Goal: Obtain resource: Download file/media

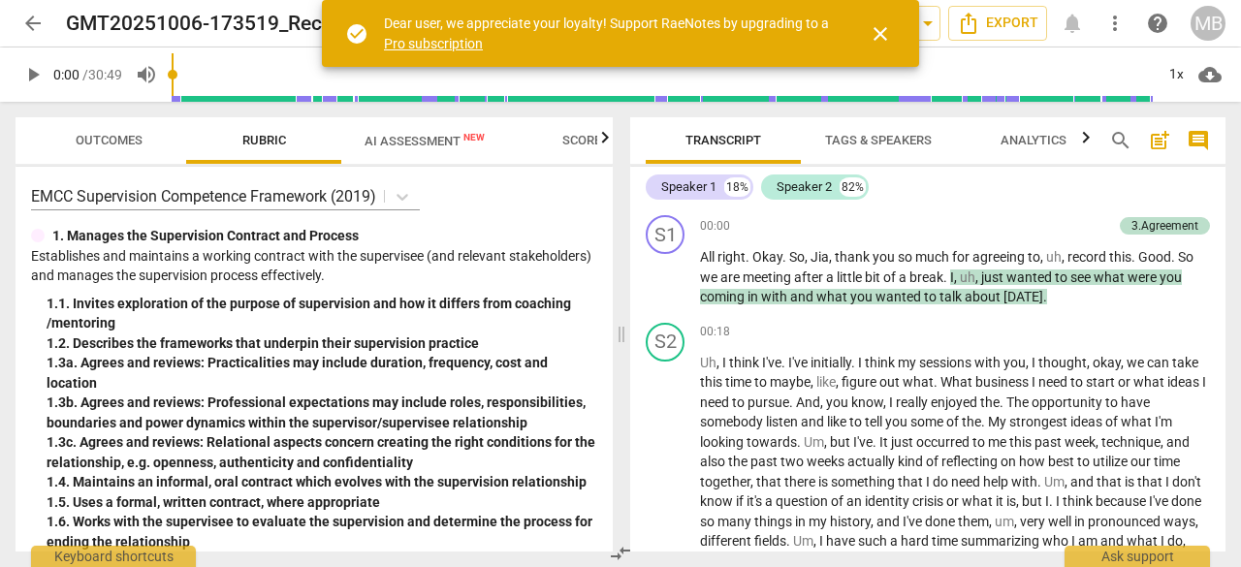
click at [889, 38] on span "close" at bounding box center [880, 33] width 23 height 23
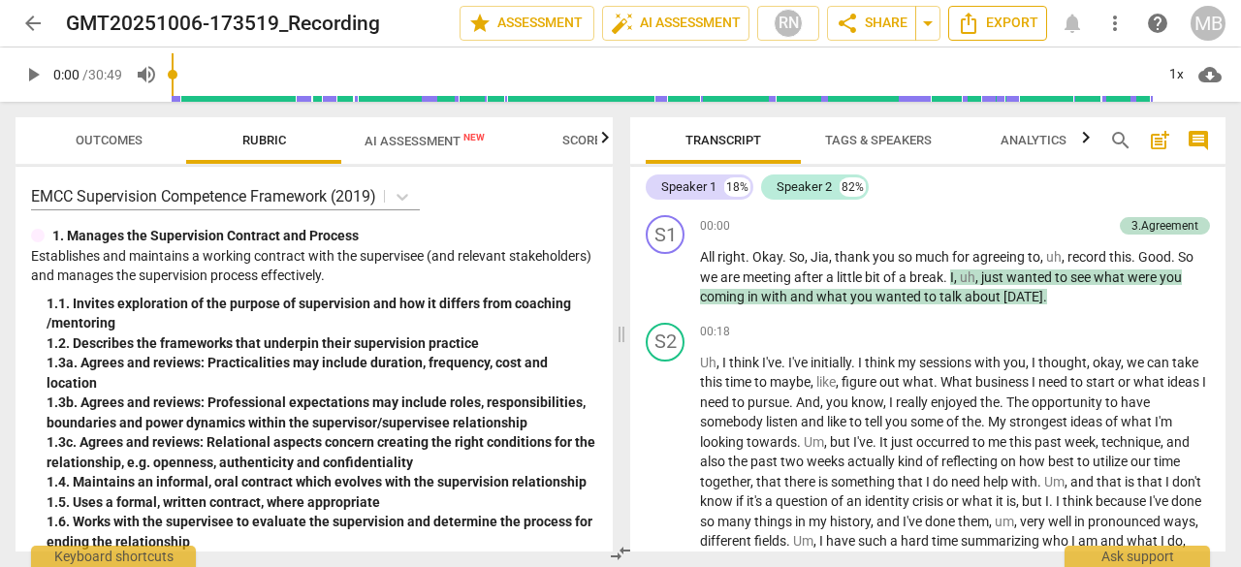
click at [1003, 30] on span "Export" at bounding box center [997, 23] width 81 height 23
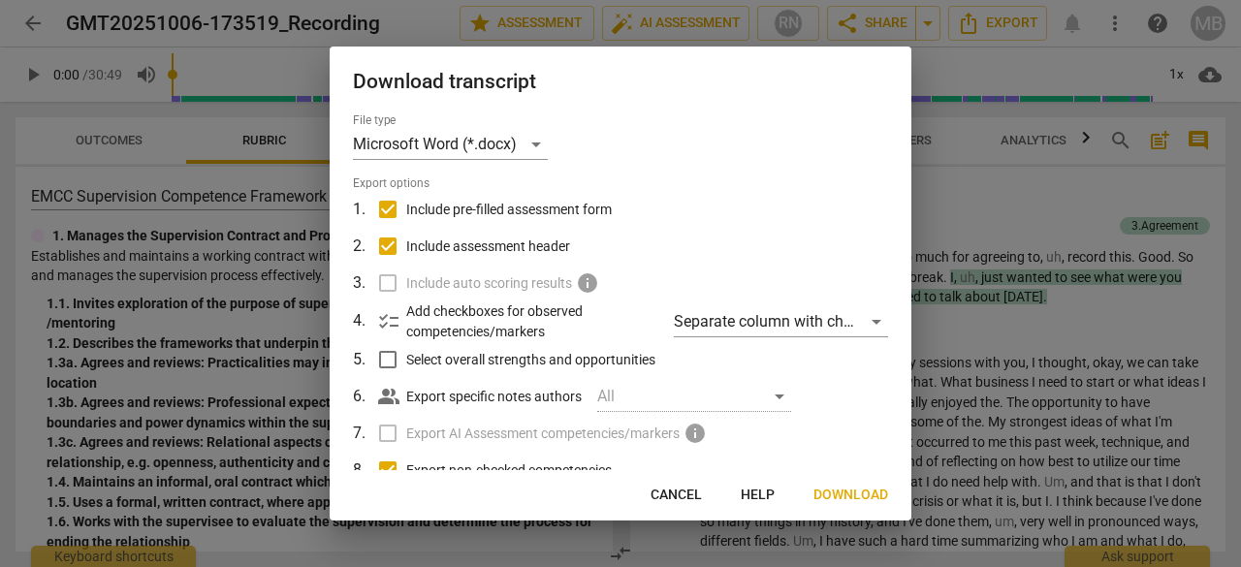
click at [845, 491] on span "Download" at bounding box center [850, 495] width 75 height 19
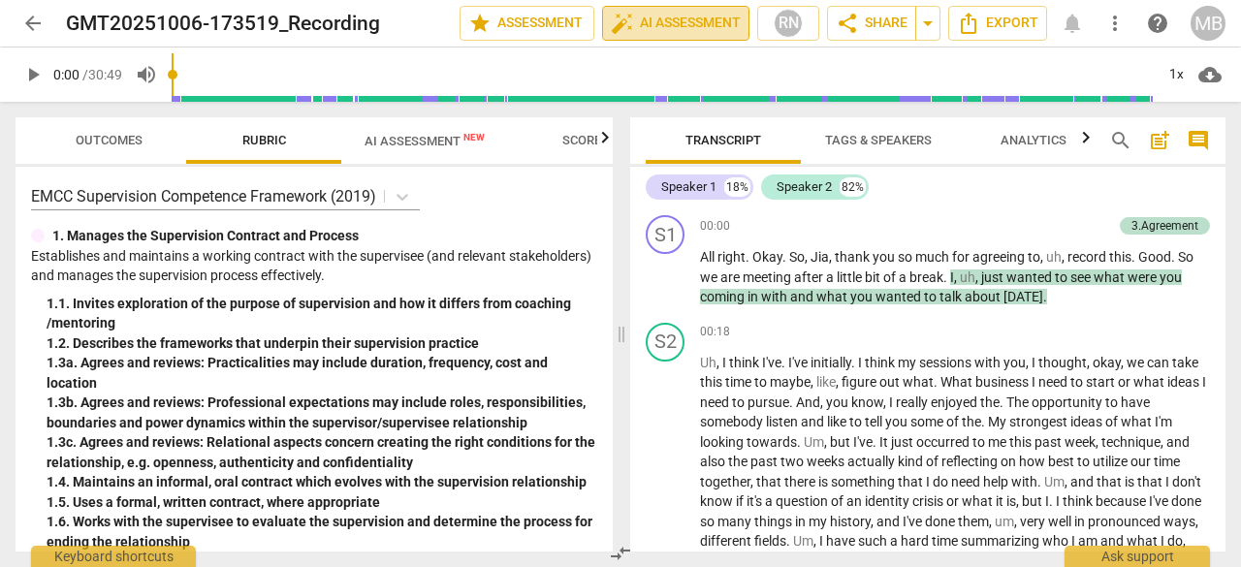
click at [717, 21] on span "auto_fix_high AI Assessment" at bounding box center [676, 23] width 130 height 23
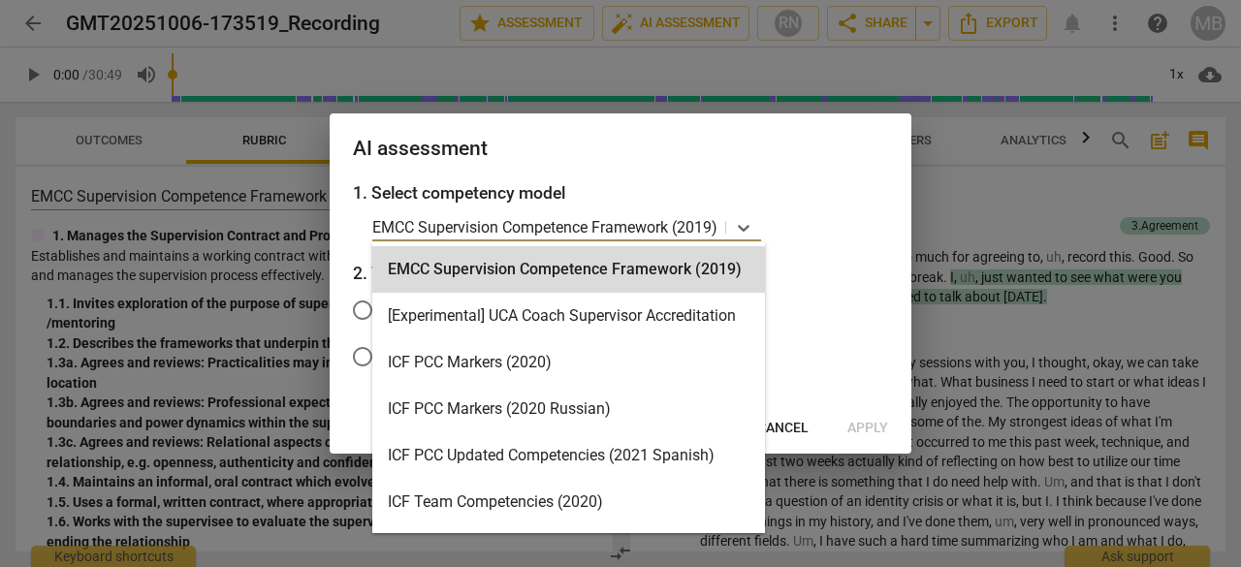
click at [483, 230] on p "EMCC Supervision Competence Framework (2019)" at bounding box center [544, 227] width 345 height 22
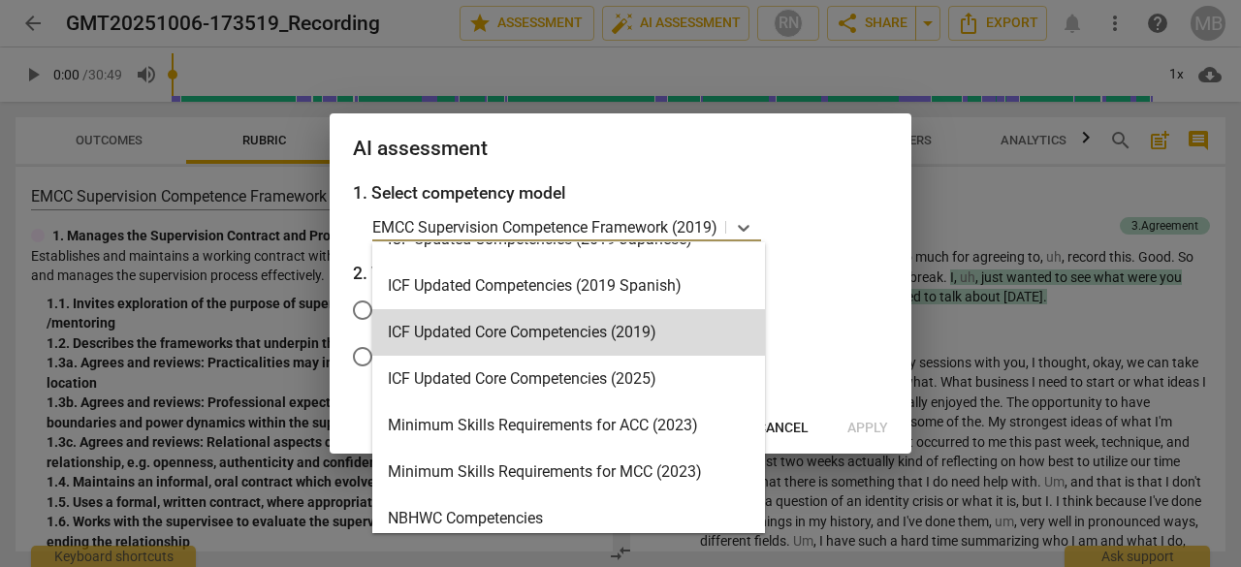
scroll to position [308, 0]
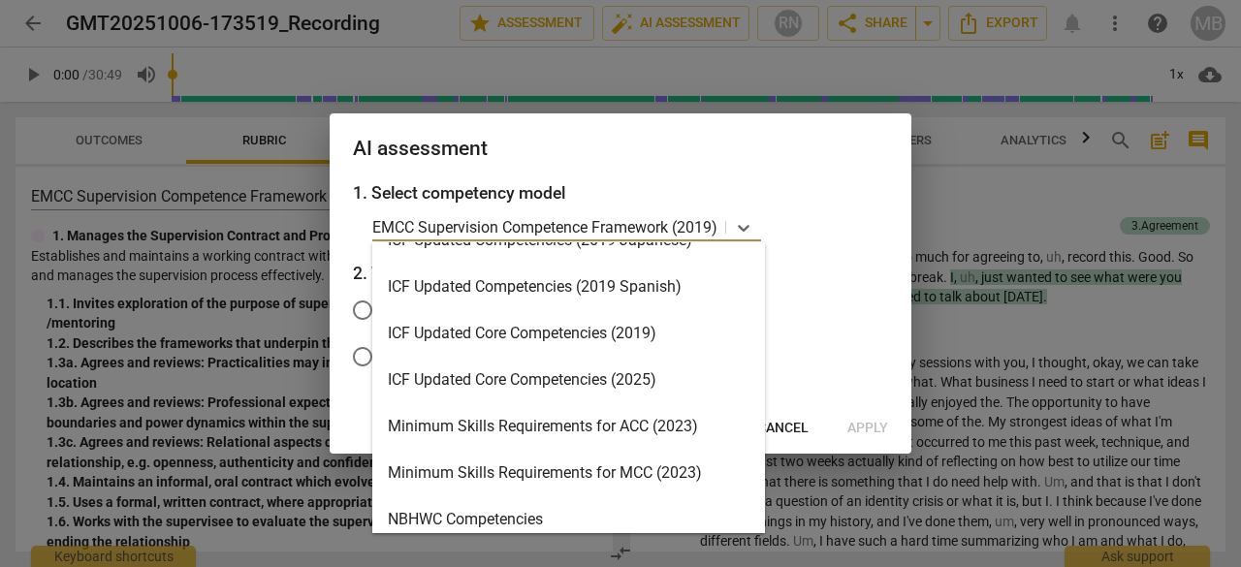
click at [502, 375] on div "ICF Updated Core Competencies (2025)" at bounding box center [568, 380] width 393 height 47
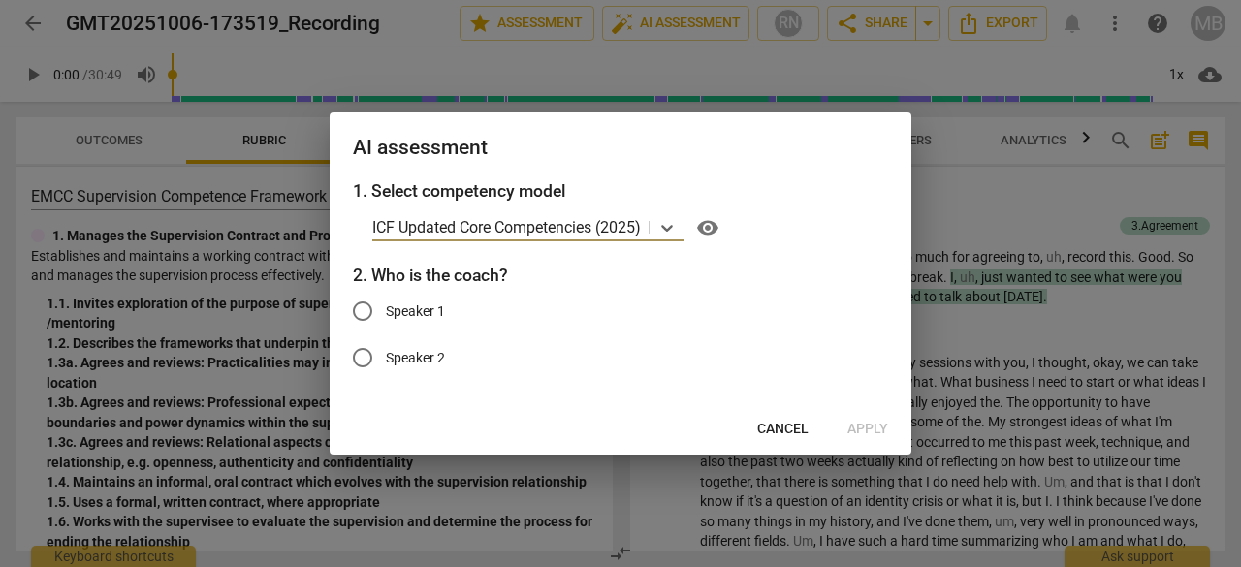
click at [363, 312] on input "Speaker 1" at bounding box center [362, 311] width 47 height 47
radio input "true"
click at [869, 424] on span "Apply" at bounding box center [867, 429] width 41 height 19
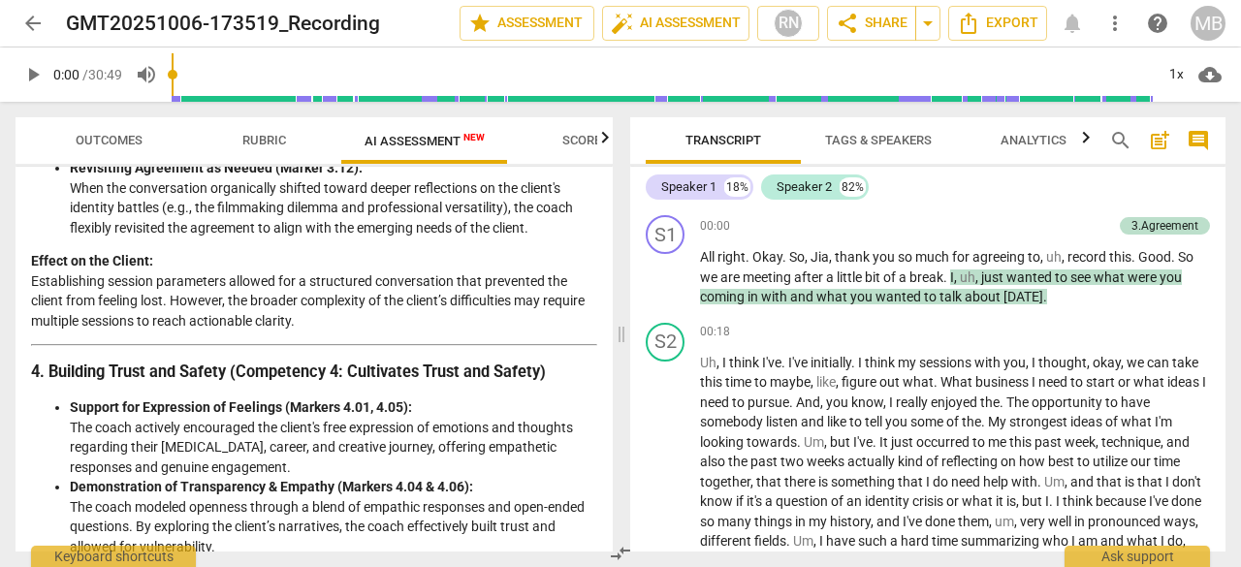
scroll to position [1252, 0]
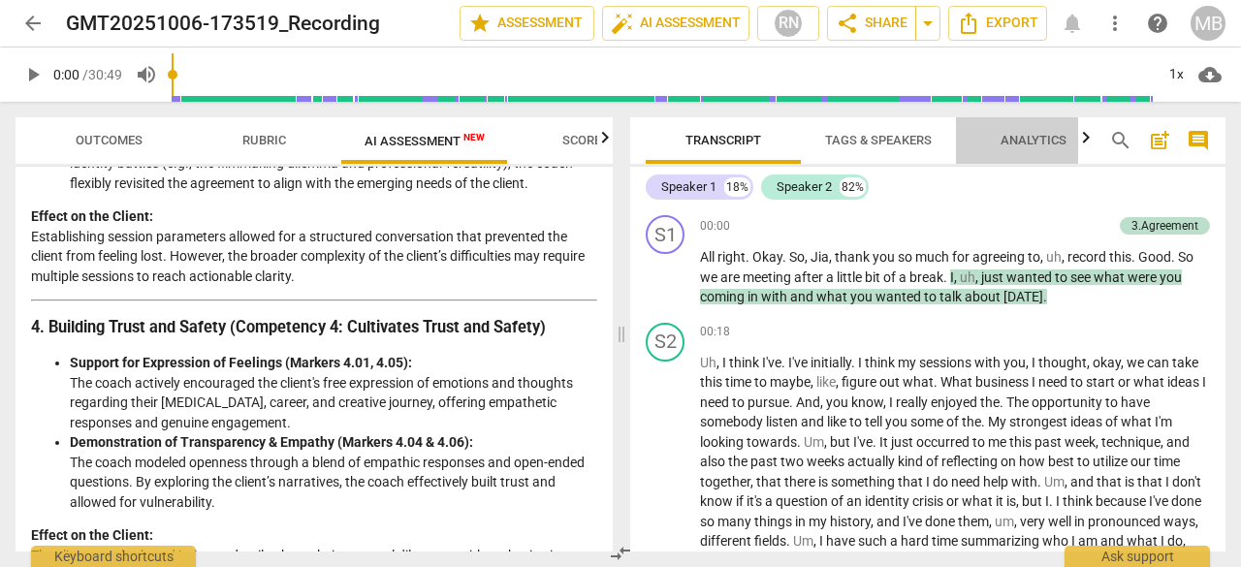
click at [1019, 136] on span "Analytics" at bounding box center [1033, 140] width 66 height 15
